Goal: Transaction & Acquisition: Purchase product/service

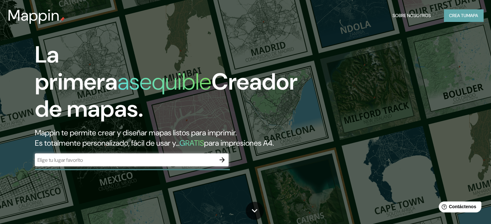
click at [463, 17] on font "Crea tu" at bounding box center [457, 16] width 17 height 6
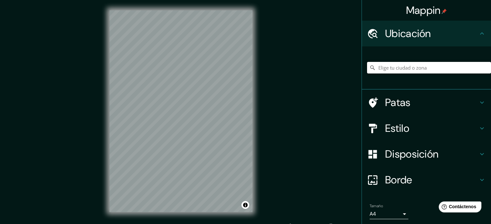
click at [388, 66] on input "Elige tu ciudad o zona" at bounding box center [429, 68] width 124 height 12
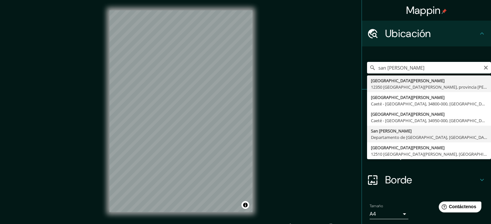
type input "San [PERSON_NAME], [GEOGRAPHIC_DATA], [GEOGRAPHIC_DATA]"
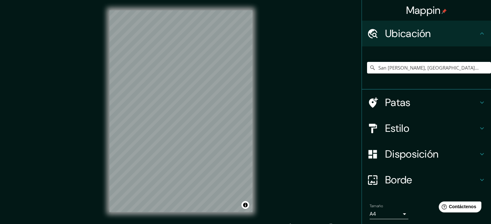
click at [461, 131] on h4 "Estilo" at bounding box center [431, 128] width 93 height 13
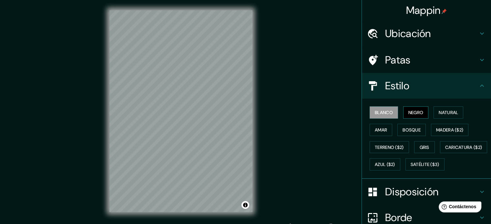
click at [413, 112] on font "Negro" at bounding box center [415, 113] width 15 height 6
click at [443, 111] on font "Natural" at bounding box center [448, 113] width 19 height 6
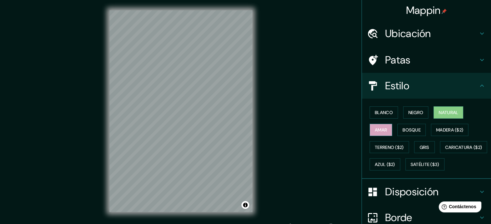
click at [375, 127] on font "Amar" at bounding box center [381, 130] width 12 height 6
click at [407, 128] on font "Bosque" at bounding box center [411, 130] width 18 height 6
click at [91, 115] on div "Mappin Ubicación [GEOGRAPHIC_DATA][PERSON_NAME], [GEOGRAPHIC_DATA], [GEOGRAPHIC…" at bounding box center [245, 116] width 491 height 233
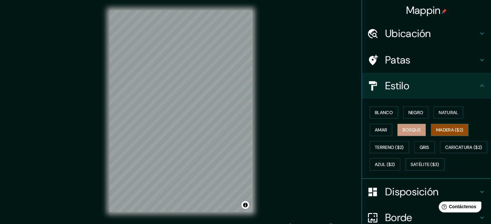
click at [443, 130] on font "Madera ($2)" at bounding box center [449, 130] width 27 height 6
click at [391, 145] on font "Terreno ($2)" at bounding box center [389, 148] width 29 height 6
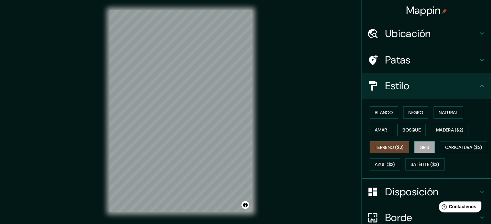
click at [422, 143] on font "Gris" at bounding box center [424, 147] width 10 height 8
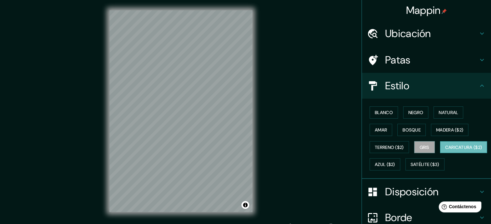
click at [445, 150] on font "Caricatura ($2)" at bounding box center [463, 148] width 37 height 6
click at [395, 165] on font "Azul ($2)" at bounding box center [385, 165] width 20 height 6
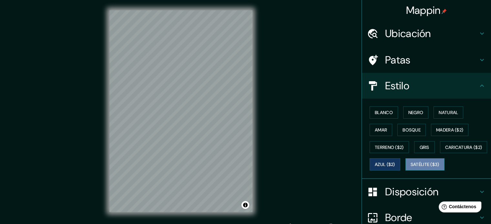
click at [410, 169] on font "Satélite ($3)" at bounding box center [424, 164] width 29 height 8
